Goal: Find specific page/section: Find specific page/section

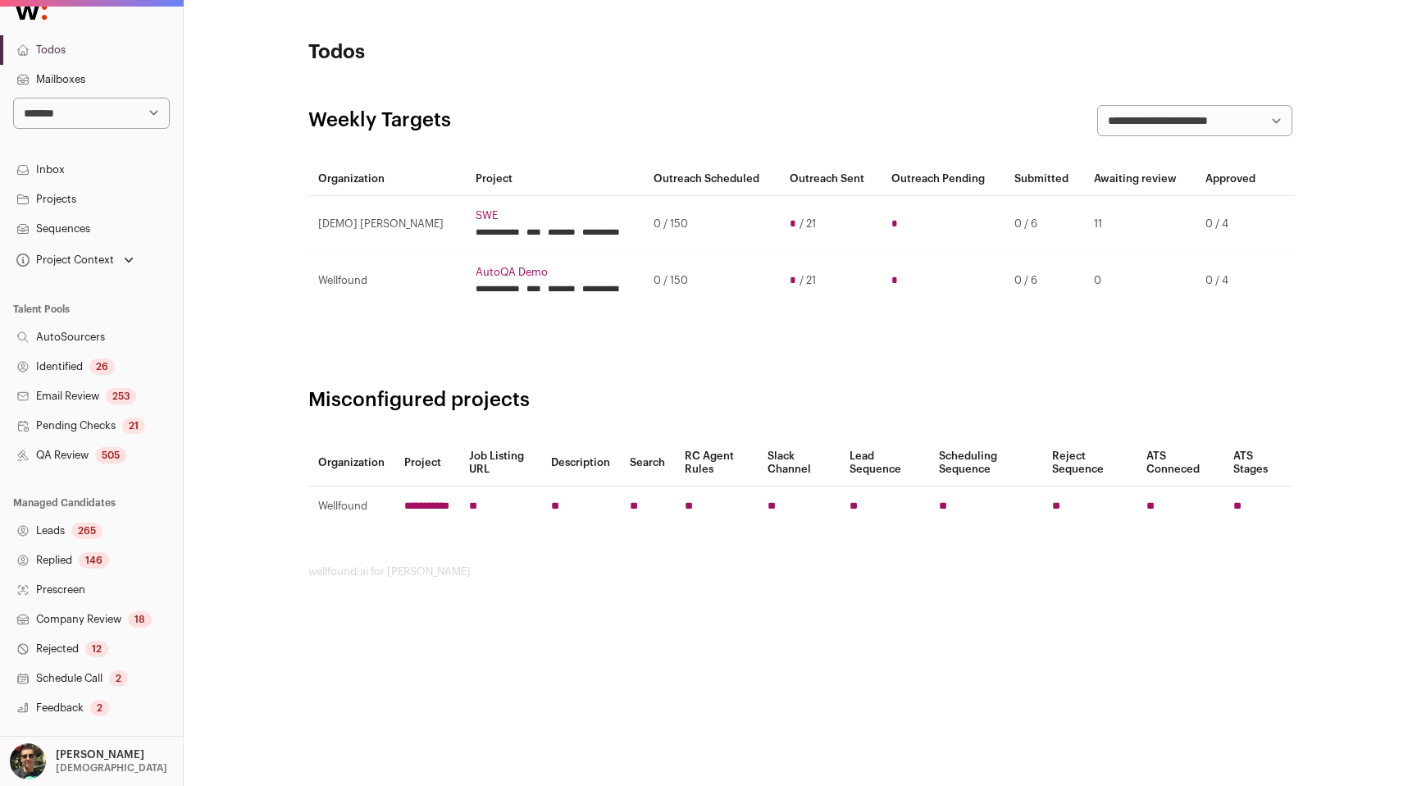
scroll to position [30, 0]
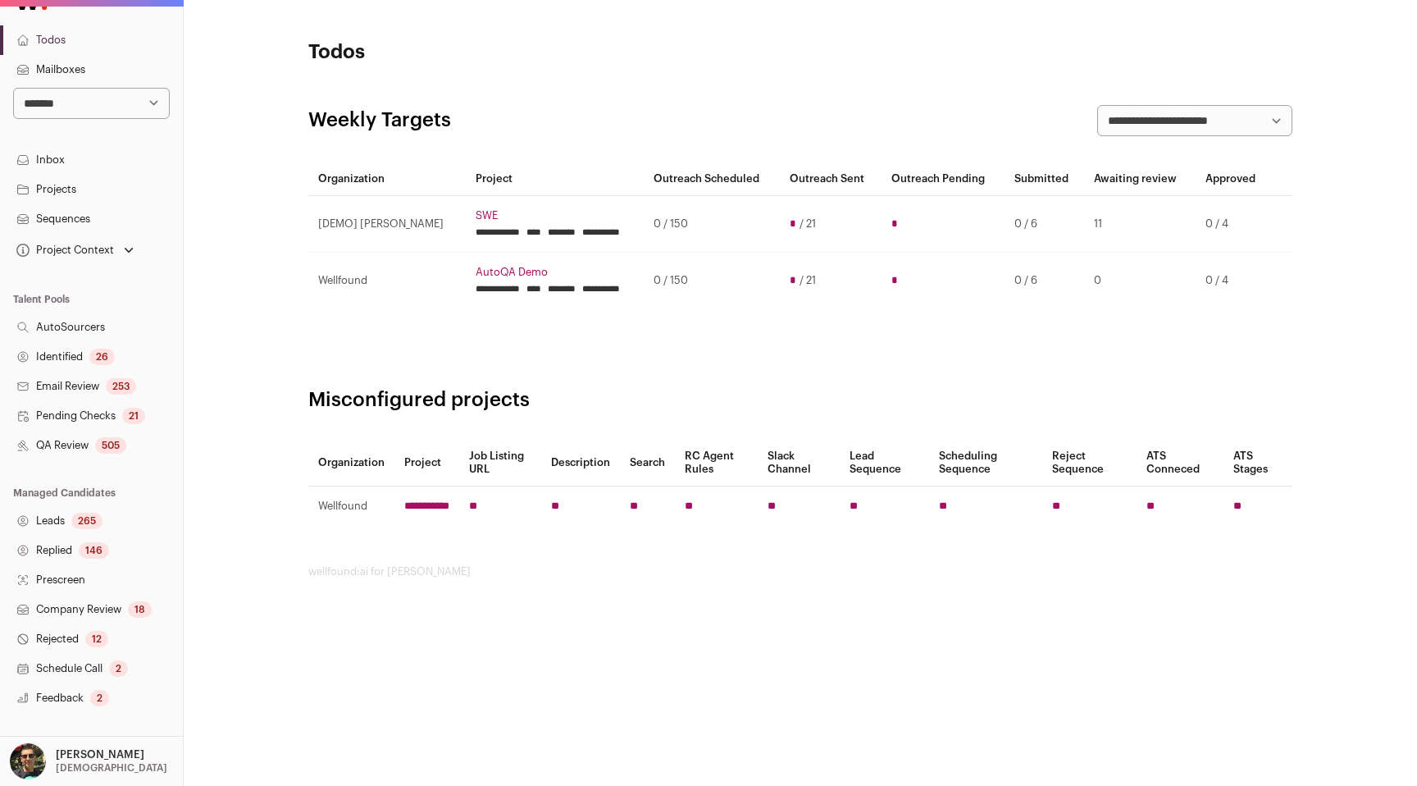
click at [115, 517] on link "Leads 265" at bounding box center [91, 521] width 183 height 30
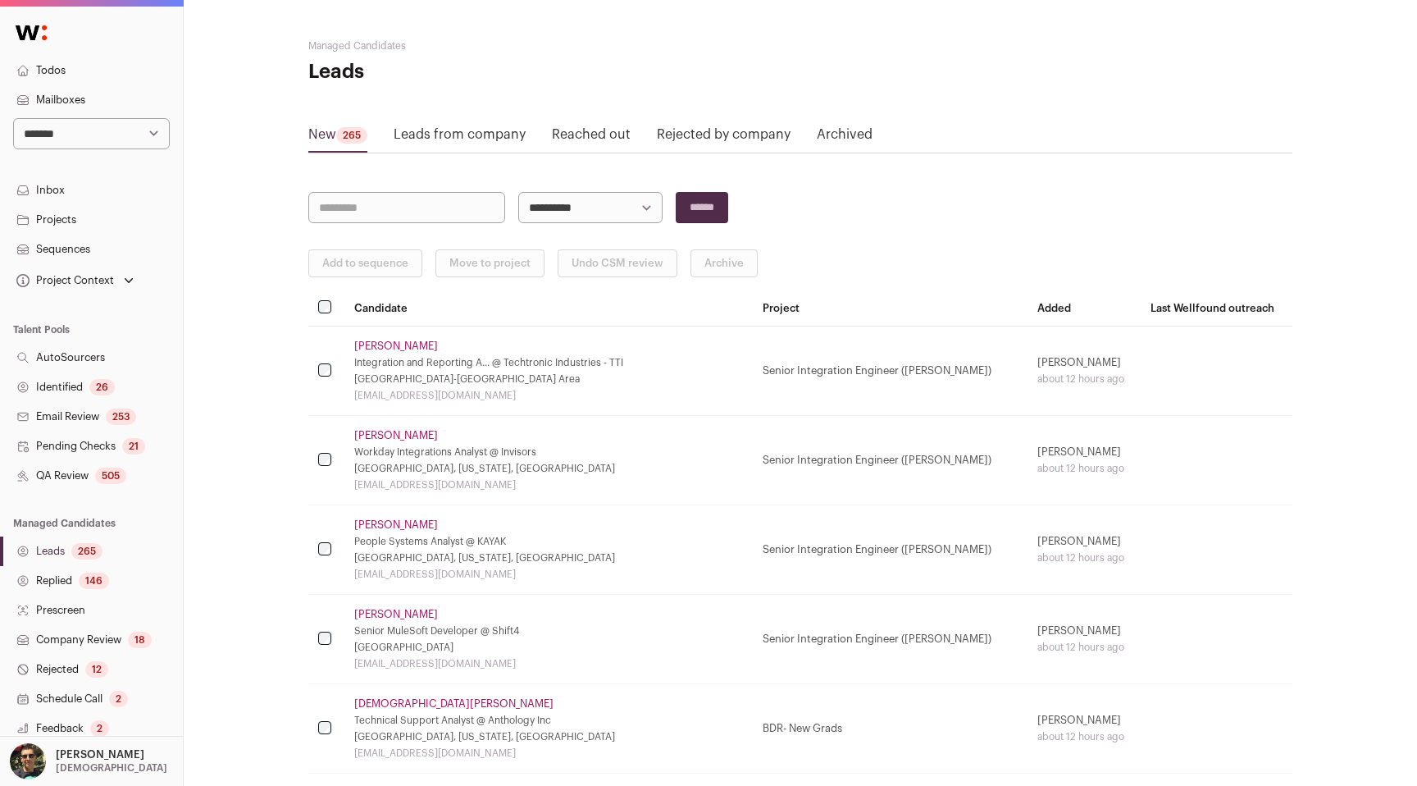
click at [920, 82] on header "Managed Candidates Leads" at bounding box center [800, 62] width 984 height 46
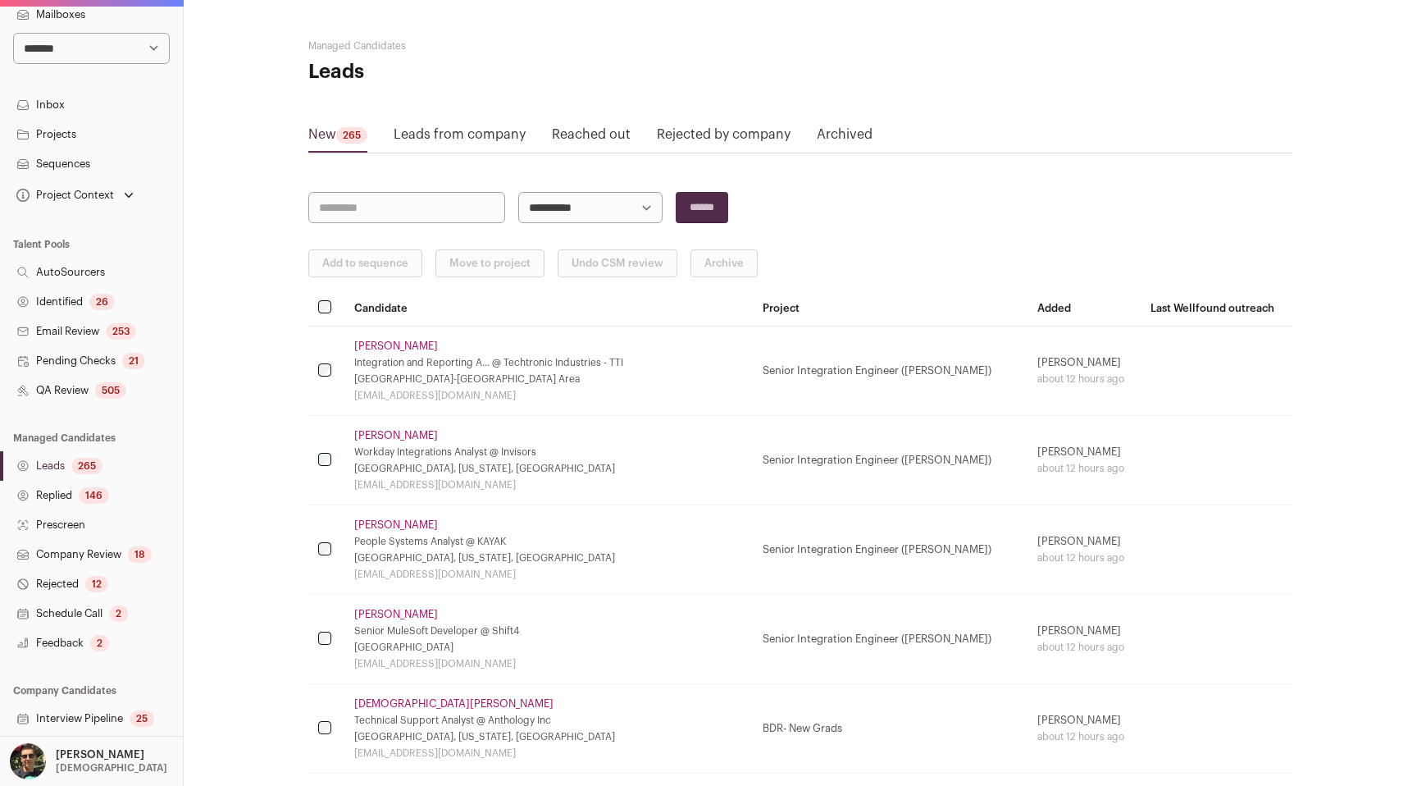
scroll to position [158, 0]
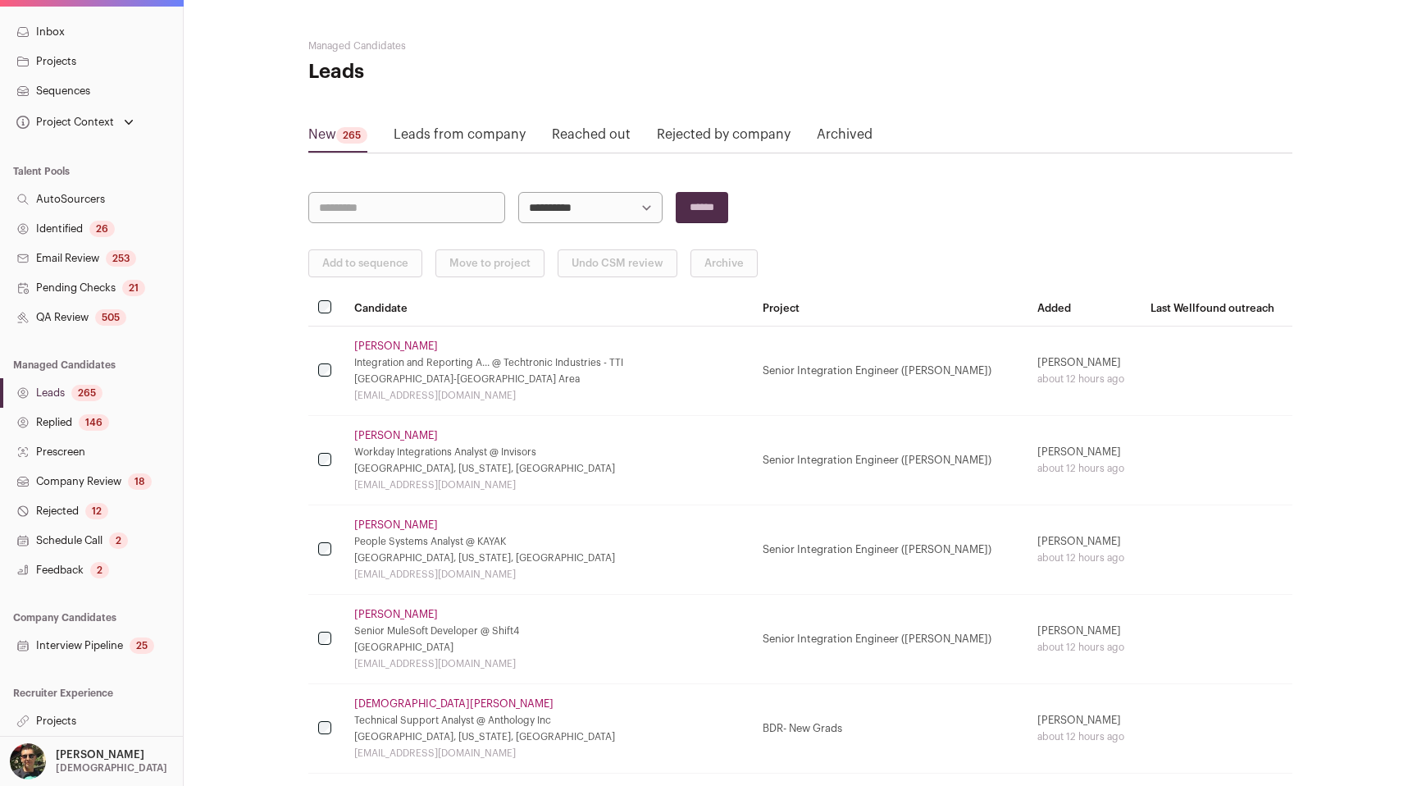
click at [64, 706] on link "Projects" at bounding box center [91, 721] width 183 height 30
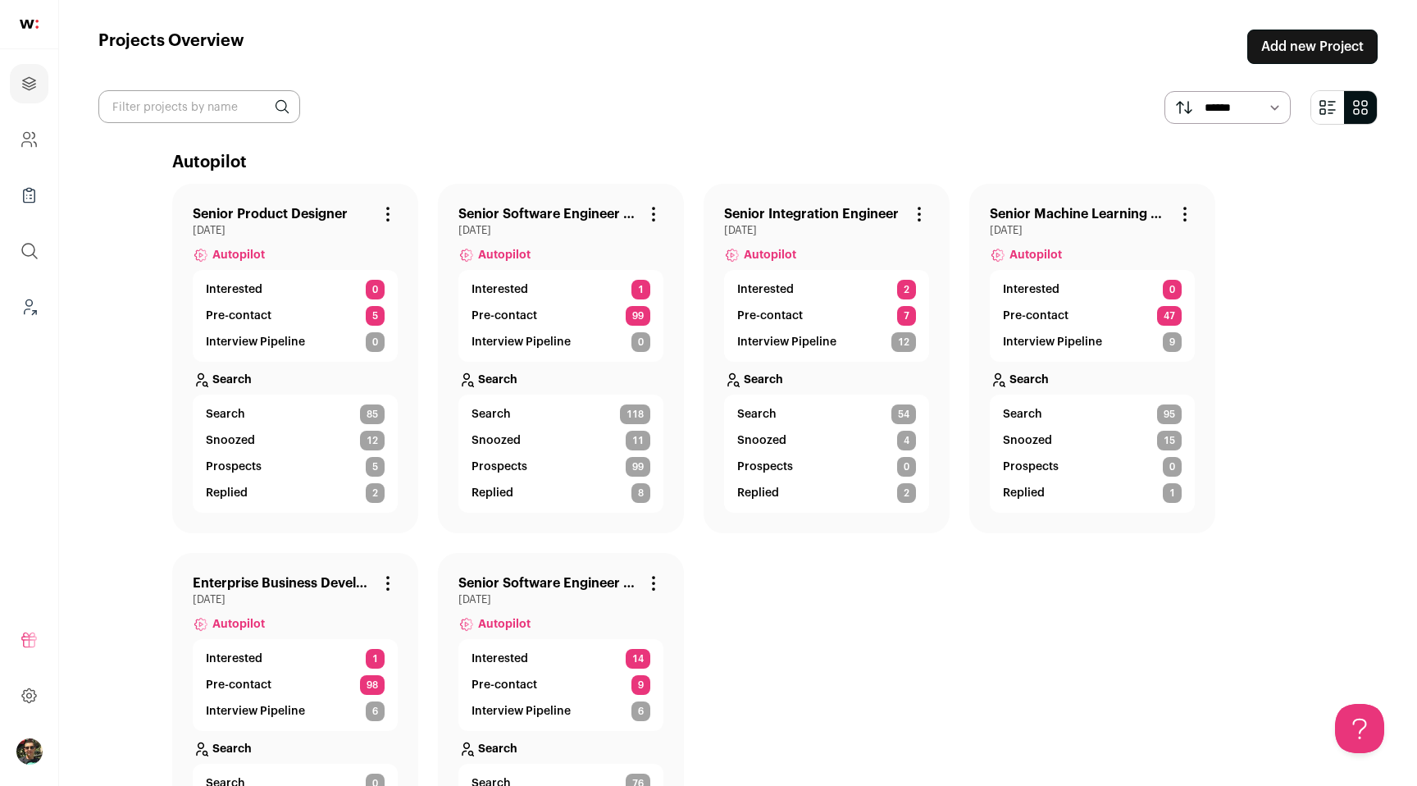
click at [249, 318] on p "Pre-contact" at bounding box center [239, 316] width 66 height 16
